Goal: Task Accomplishment & Management: Use online tool/utility

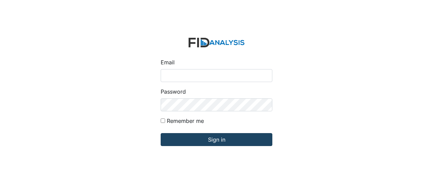
type input "Jbryant@lifeincorporated.com"
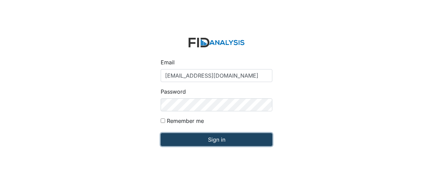
click at [233, 140] on input "Sign in" at bounding box center [217, 139] width 112 height 13
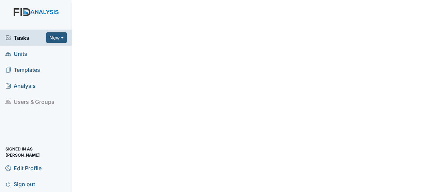
click at [21, 54] on span "Units" at bounding box center [16, 53] width 22 height 11
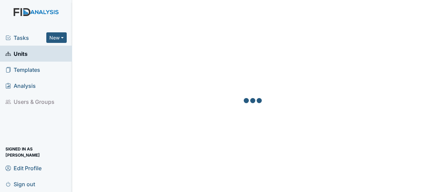
click at [21, 54] on span "Units" at bounding box center [16, 53] width 22 height 11
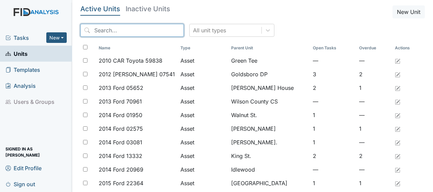
click at [96, 31] on input "search" at bounding box center [131, 30] width 103 height 13
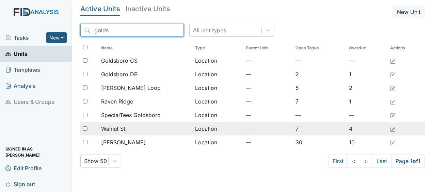
type input "golds"
click at [149, 128] on div "Walnut St." at bounding box center [145, 129] width 88 height 8
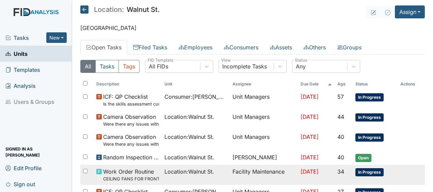
click at [153, 172] on span "Work Order Routine CEILING FANS FOR FRONT PORCH" at bounding box center [131, 174] width 56 height 15
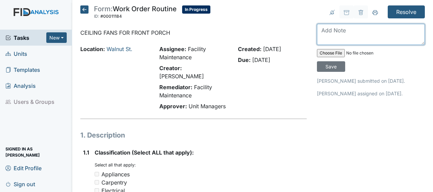
click at [321, 33] on textarea at bounding box center [371, 34] width 108 height 21
drag, startPoint x: 321, startPoint y: 33, endPoint x: 316, endPoint y: 61, distance: 28.6
click at [317, 61] on div "m Save" at bounding box center [371, 48] width 108 height 48
type textarea "o"
type textarea "mounted ceiling fan JB"
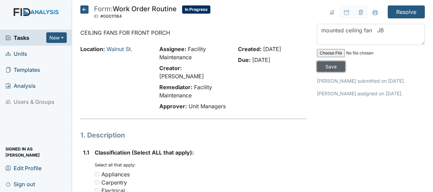
click at [327, 67] on input "Save" at bounding box center [331, 66] width 28 height 11
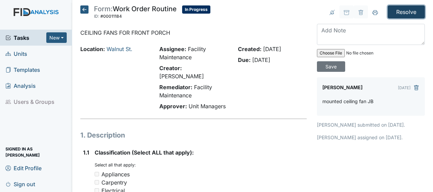
click at [401, 15] on input "Resolve" at bounding box center [406, 11] width 37 height 13
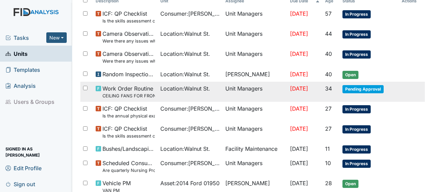
scroll to position [108, 0]
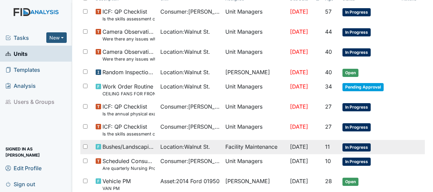
click at [316, 147] on td "[DATE]" at bounding box center [304, 147] width 35 height 14
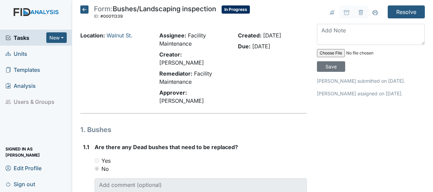
click at [85, 9] on icon at bounding box center [84, 9] width 8 height 8
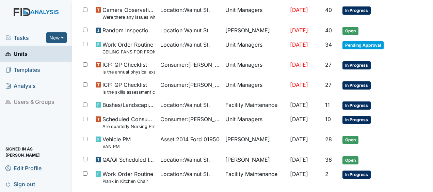
scroll to position [141, 0]
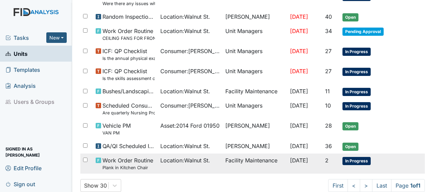
click at [246, 160] on td "Facility Maintenance" at bounding box center [255, 163] width 65 height 20
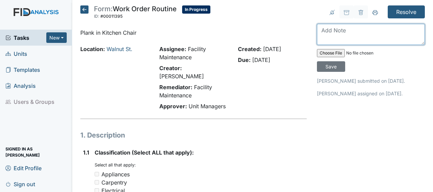
click at [321, 36] on textarea at bounding box center [371, 34] width 108 height 21
type textarea "repaired chair JB"
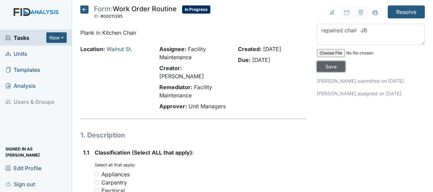
click at [334, 66] on input "Save" at bounding box center [331, 66] width 28 height 11
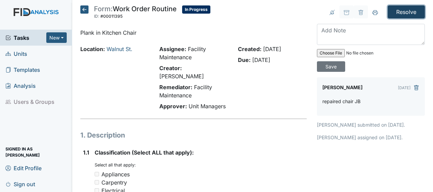
click at [407, 12] on input "Resolve" at bounding box center [406, 11] width 37 height 13
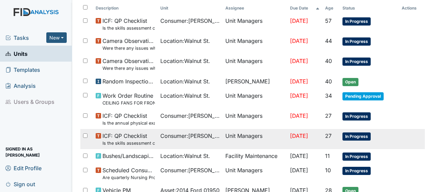
scroll to position [100, 0]
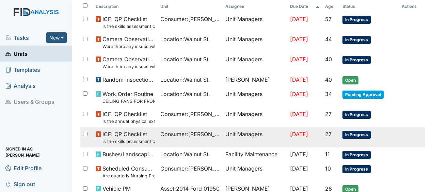
click at [416, 142] on tr "ICF: QP Checklist Is the skills assessment current? (document the date in the c…" at bounding box center [252, 137] width 344 height 20
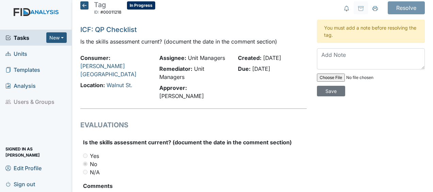
scroll to position [4, 0]
click at [273, 126] on div "EVALUATIONS Is the skills assessment current? (document the date in the comment…" at bounding box center [193, 178] width 226 height 118
click at [85, 3] on icon at bounding box center [84, 5] width 8 height 8
